Goal: Task Accomplishment & Management: Complete application form

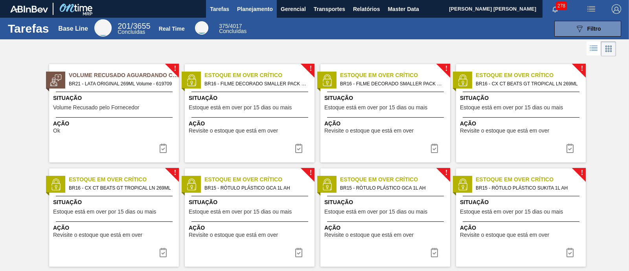
click at [252, 11] on span "Planejamento" at bounding box center [255, 8] width 36 height 9
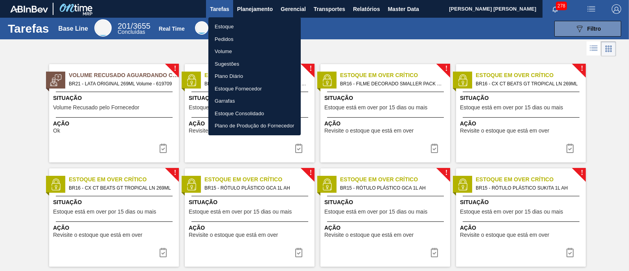
click at [244, 23] on li "Estoque" at bounding box center [254, 26] width 92 height 13
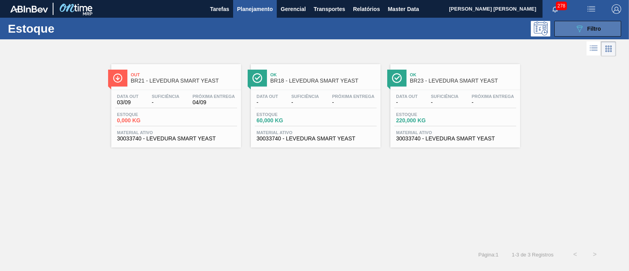
click at [503, 26] on div "089F7B8B-B2A5-4AFE-B5C0-19BA573D28AC Filtro" at bounding box center [588, 28] width 26 height 9
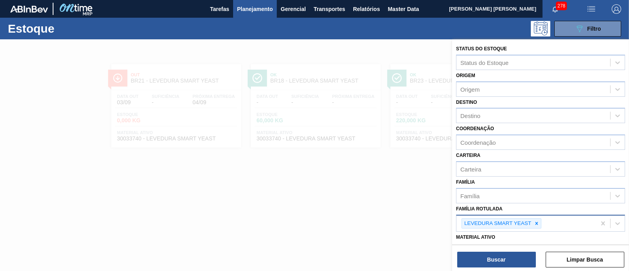
click at [503, 216] on icon at bounding box center [536, 223] width 3 height 3
type Rotulada "carambola"
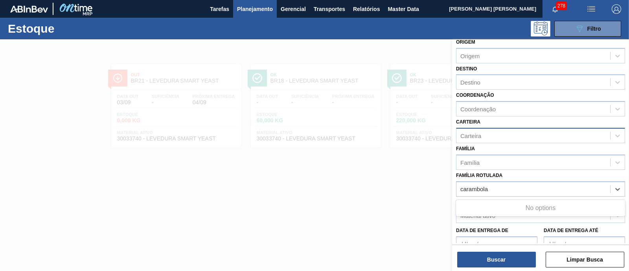
scroll to position [49, 0]
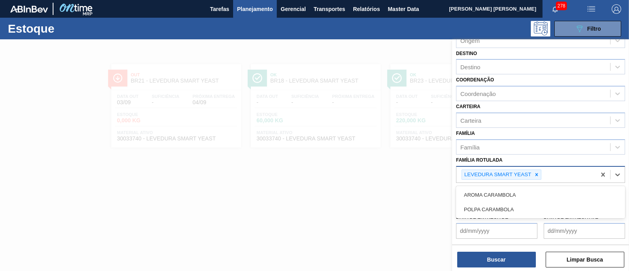
click at [503, 175] on div "LEVEDURA SMART YEAST" at bounding box center [497, 175] width 70 height 10
click at [503, 172] on icon at bounding box center [537, 175] width 6 height 6
type Rotulada "carambola"
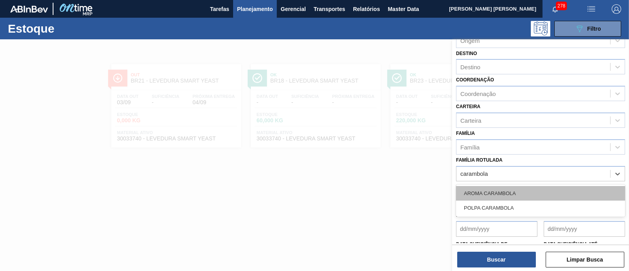
click at [503, 194] on div "AROMA CARAMBOLA" at bounding box center [540, 193] width 169 height 15
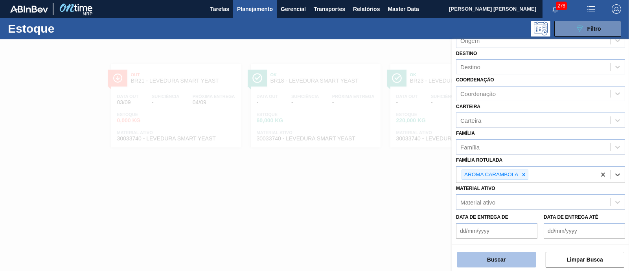
click at [502, 216] on button "Buscar" at bounding box center [496, 260] width 79 height 16
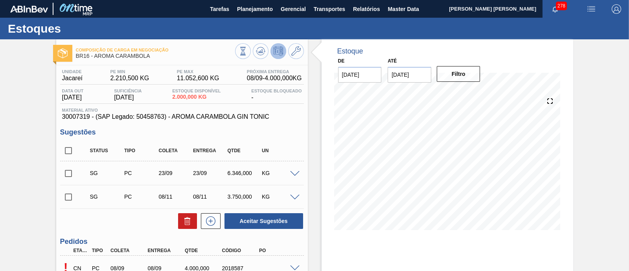
click at [416, 75] on input "[DATE]" at bounding box center [410, 75] width 44 height 16
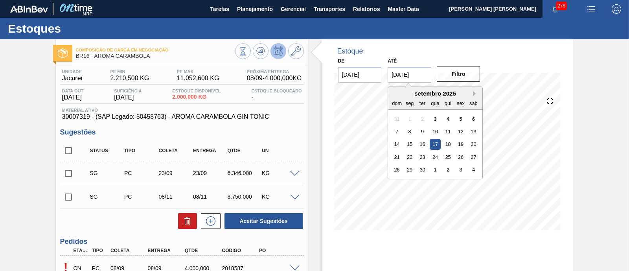
click at [473, 94] on button "Next Month" at bounding box center [476, 94] width 6 height 6
click at [473, 170] on div "1" at bounding box center [473, 169] width 11 height 11
type input "[DATE]"
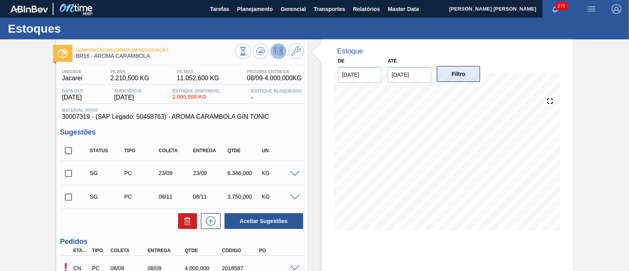
click at [470, 76] on button "Filtro" at bounding box center [459, 74] width 44 height 16
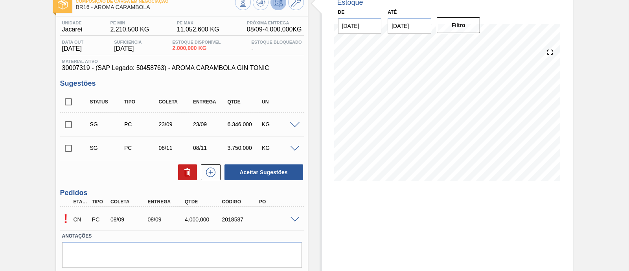
click at [300, 221] on div at bounding box center [296, 219] width 16 height 6
click at [297, 222] on span at bounding box center [294, 220] width 9 height 6
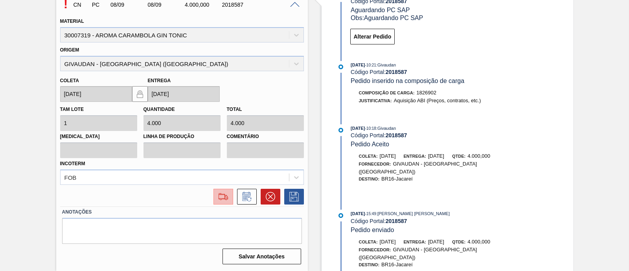
click at [226, 197] on img at bounding box center [223, 196] width 13 height 9
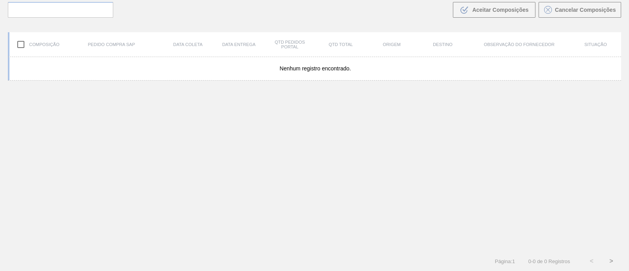
scroll to position [56, 0]
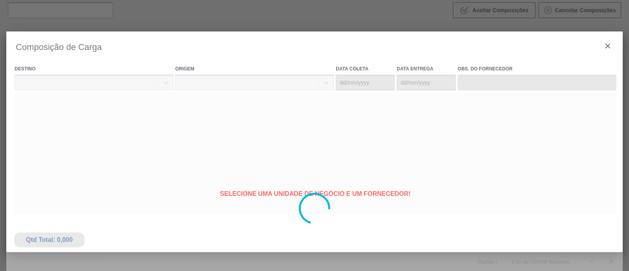
type coleta "[DATE]"
type entrega "[DATE]"
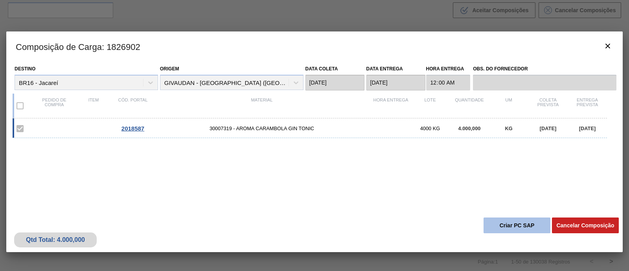
click at [516, 227] on button "Criar PC SAP" at bounding box center [517, 225] width 67 height 16
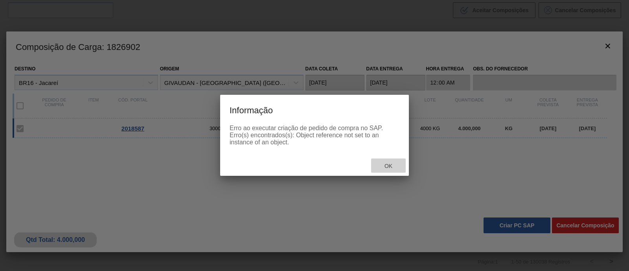
click at [390, 162] on div "Ok" at bounding box center [388, 165] width 35 height 15
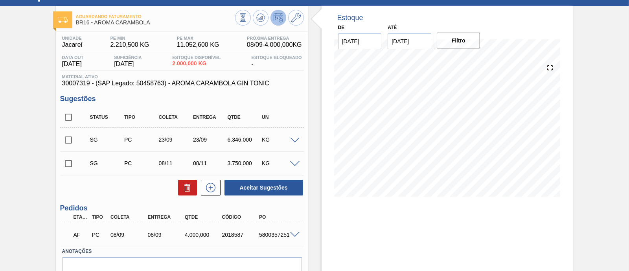
scroll to position [49, 0]
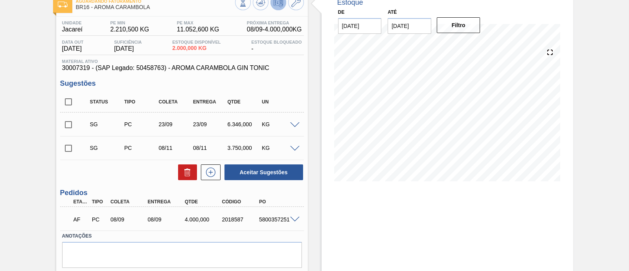
click at [292, 123] on span at bounding box center [294, 125] width 9 height 6
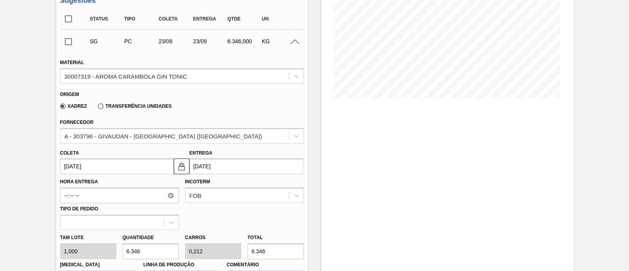
scroll to position [147, 0]
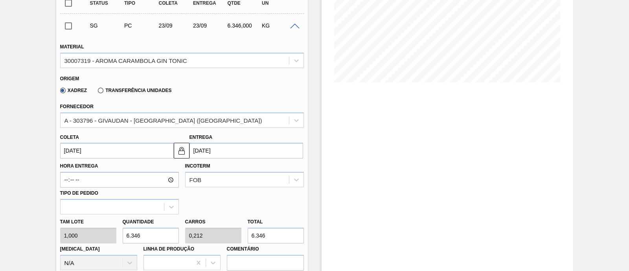
click at [216, 236] on div "[PERSON_NAME] 1,000 Quantidade 6.346 Carros 0,212 Total 6.346 [MEDICAL_DATA] N/…" at bounding box center [182, 242] width 250 height 56
type input "4"
type input "0"
type input "4"
type input "40"
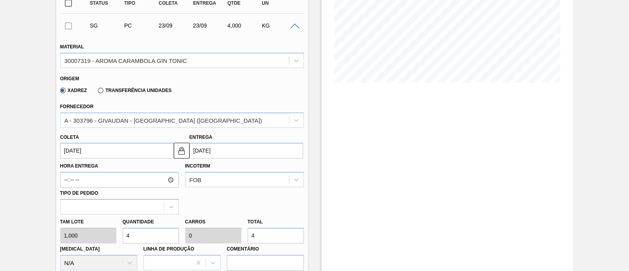
type input "0,001"
type input "40"
type input "400"
type input "0,013"
type input "400"
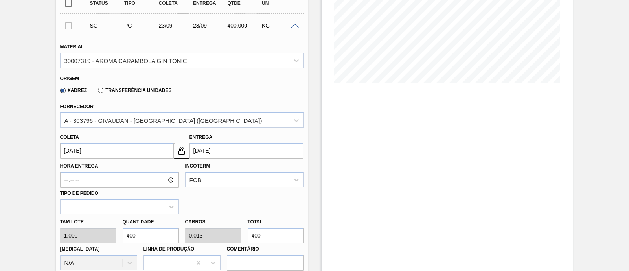
type input "4.000"
type input "0,133"
type input "4.000"
click at [134, 151] on input "[DATE]" at bounding box center [117, 151] width 114 height 16
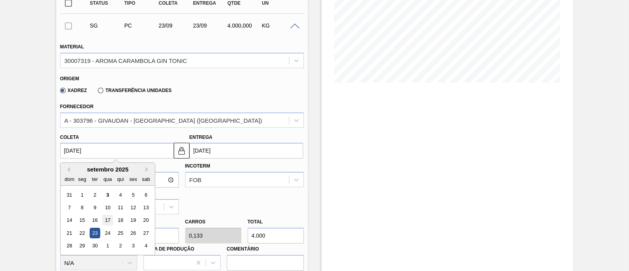
click at [104, 220] on div "17" at bounding box center [107, 220] width 11 height 11
type input "[DATE]"
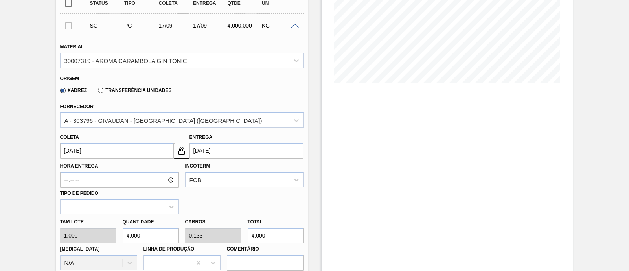
click at [134, 151] on input "[DATE]" at bounding box center [117, 151] width 114 height 16
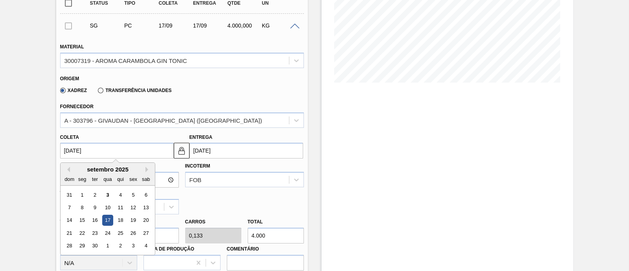
click at [127, 221] on div "14 15 16 17 18 19 20" at bounding box center [107, 220] width 89 height 13
click at [124, 222] on div "18" at bounding box center [120, 220] width 11 height 11
type input "[DATE]"
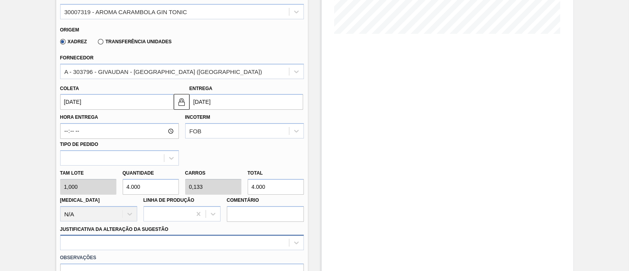
scroll to position [300, 0]
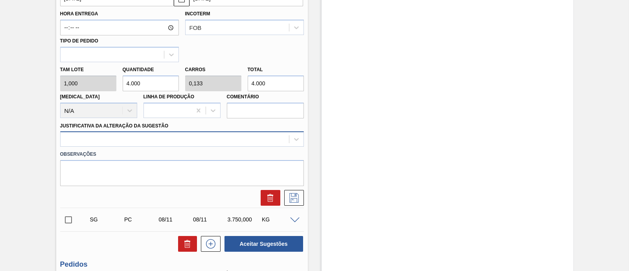
click at [122, 147] on div at bounding box center [182, 138] width 244 height 15
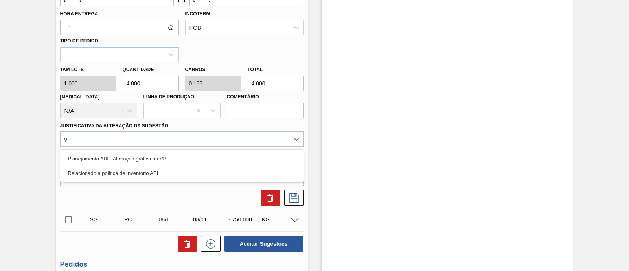
type Sugestão "vbi"
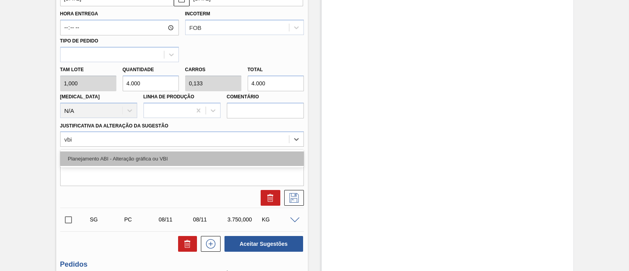
click at [121, 161] on div "Planejamento ABI - Alteração gráfica ou VBI" at bounding box center [182, 158] width 244 height 15
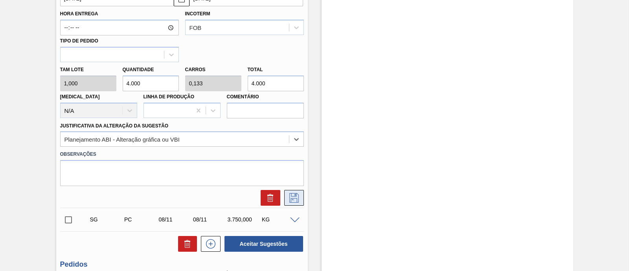
click at [290, 201] on icon at bounding box center [293, 197] width 9 height 9
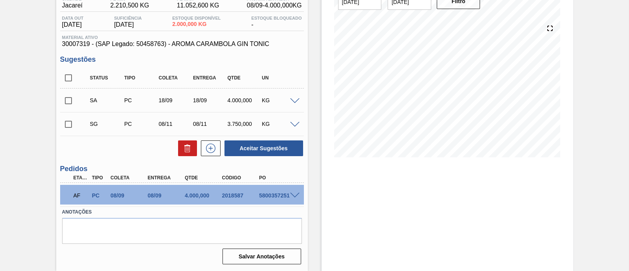
scroll to position [73, 0]
click at [71, 97] on input "checkbox" at bounding box center [68, 100] width 17 height 17
click at [253, 150] on button "Aceitar Sugestões" at bounding box center [263, 148] width 79 height 16
checkbox input "false"
